Goal: Entertainment & Leisure: Consume media (video, audio)

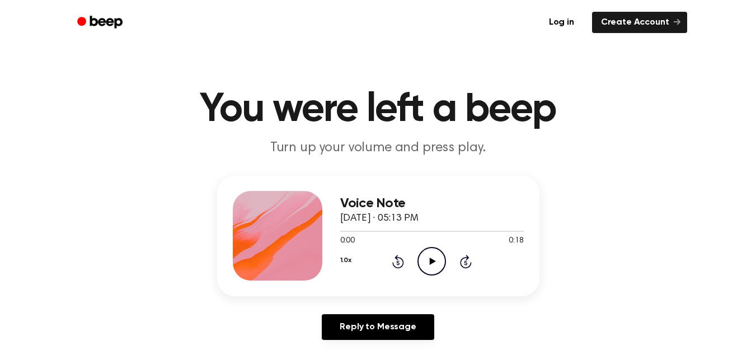
click at [425, 257] on icon "Play Audio" at bounding box center [432, 261] width 29 height 29
click at [426, 258] on icon "Pause Audio" at bounding box center [432, 261] width 29 height 29
click at [426, 259] on icon "Play Audio" at bounding box center [432, 261] width 29 height 29
click at [420, 262] on icon "Play Audio" at bounding box center [432, 261] width 29 height 29
click at [429, 258] on icon "Play Audio" at bounding box center [432, 261] width 29 height 29
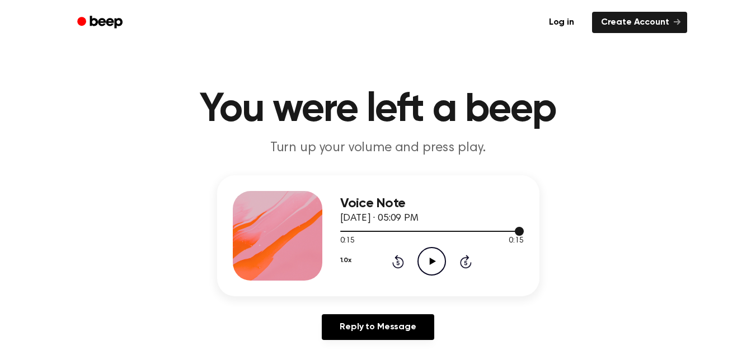
click at [376, 230] on div at bounding box center [432, 230] width 184 height 9
click at [442, 266] on icon "Play Audio" at bounding box center [432, 261] width 29 height 29
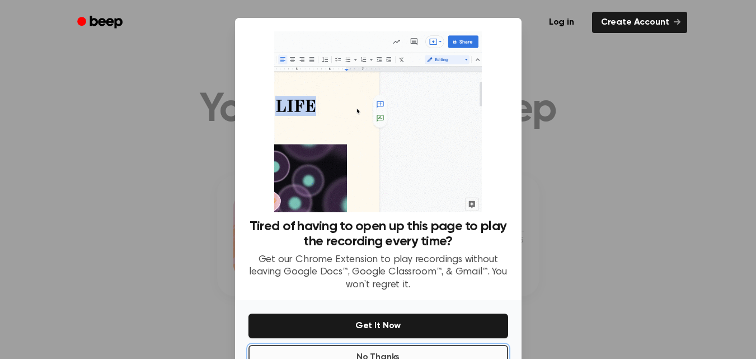
click at [394, 357] on button "No Thanks" at bounding box center [379, 357] width 260 height 25
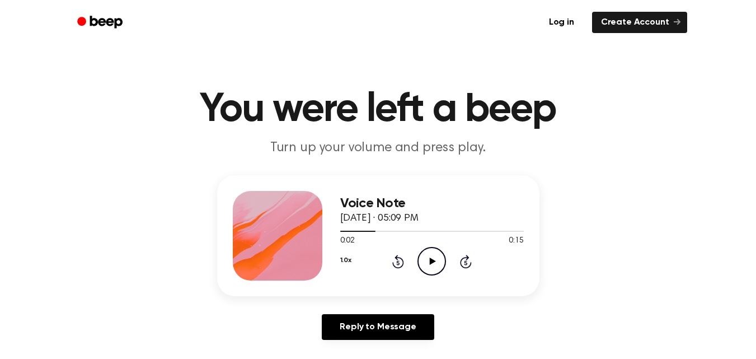
click at [437, 252] on icon "Play Audio" at bounding box center [432, 261] width 29 height 29
click at [429, 254] on icon "Play Audio" at bounding box center [432, 261] width 29 height 29
click at [391, 232] on div at bounding box center [432, 230] width 184 height 9
drag, startPoint x: 391, startPoint y: 232, endPoint x: 436, endPoint y: 261, distance: 53.9
click at [436, 261] on div "Voice Note October 8, 2025 · 05:14 PM 0:04 0:16 Your browser does not support t…" at bounding box center [432, 236] width 184 height 90
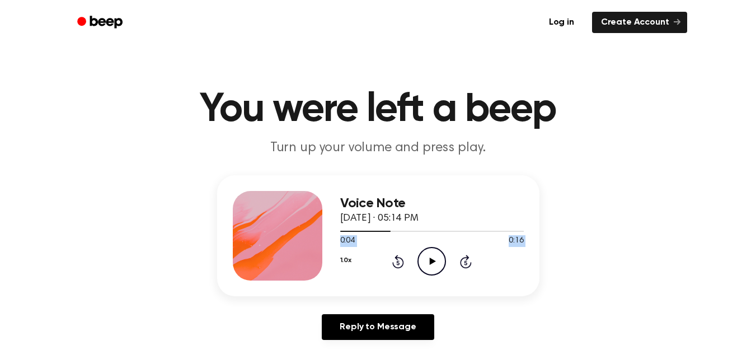
click at [436, 261] on icon "Play Audio" at bounding box center [432, 261] width 29 height 29
click at [427, 262] on icon "Play Audio" at bounding box center [432, 261] width 29 height 29
click at [427, 260] on icon "Pause Audio" at bounding box center [432, 261] width 29 height 29
click at [425, 260] on icon "Play Audio" at bounding box center [432, 261] width 29 height 29
click at [429, 270] on icon "Play Audio" at bounding box center [432, 261] width 29 height 29
